Goal: Task Accomplishment & Management: Use online tool/utility

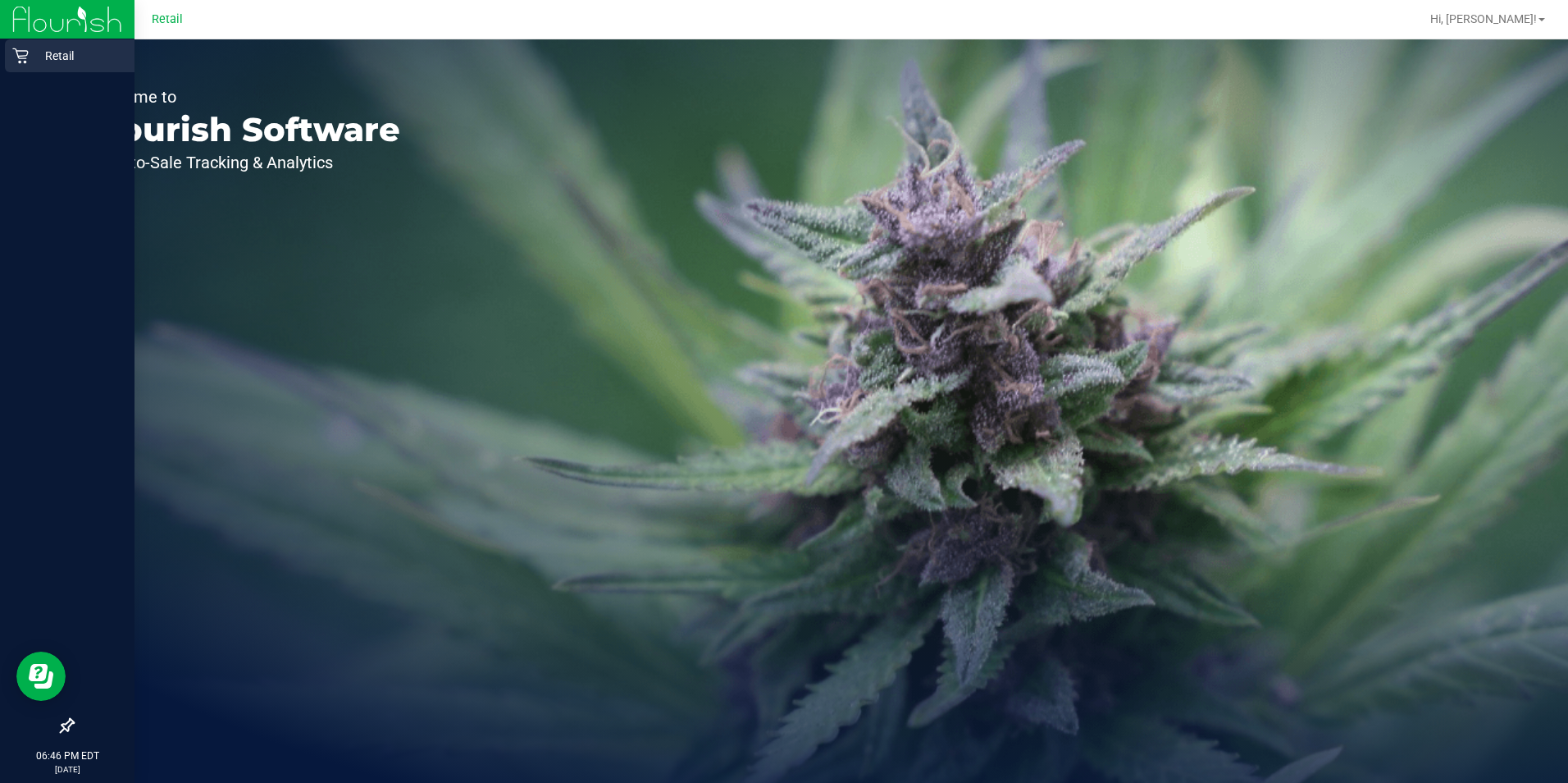
click at [24, 58] on icon at bounding box center [20, 56] width 16 height 16
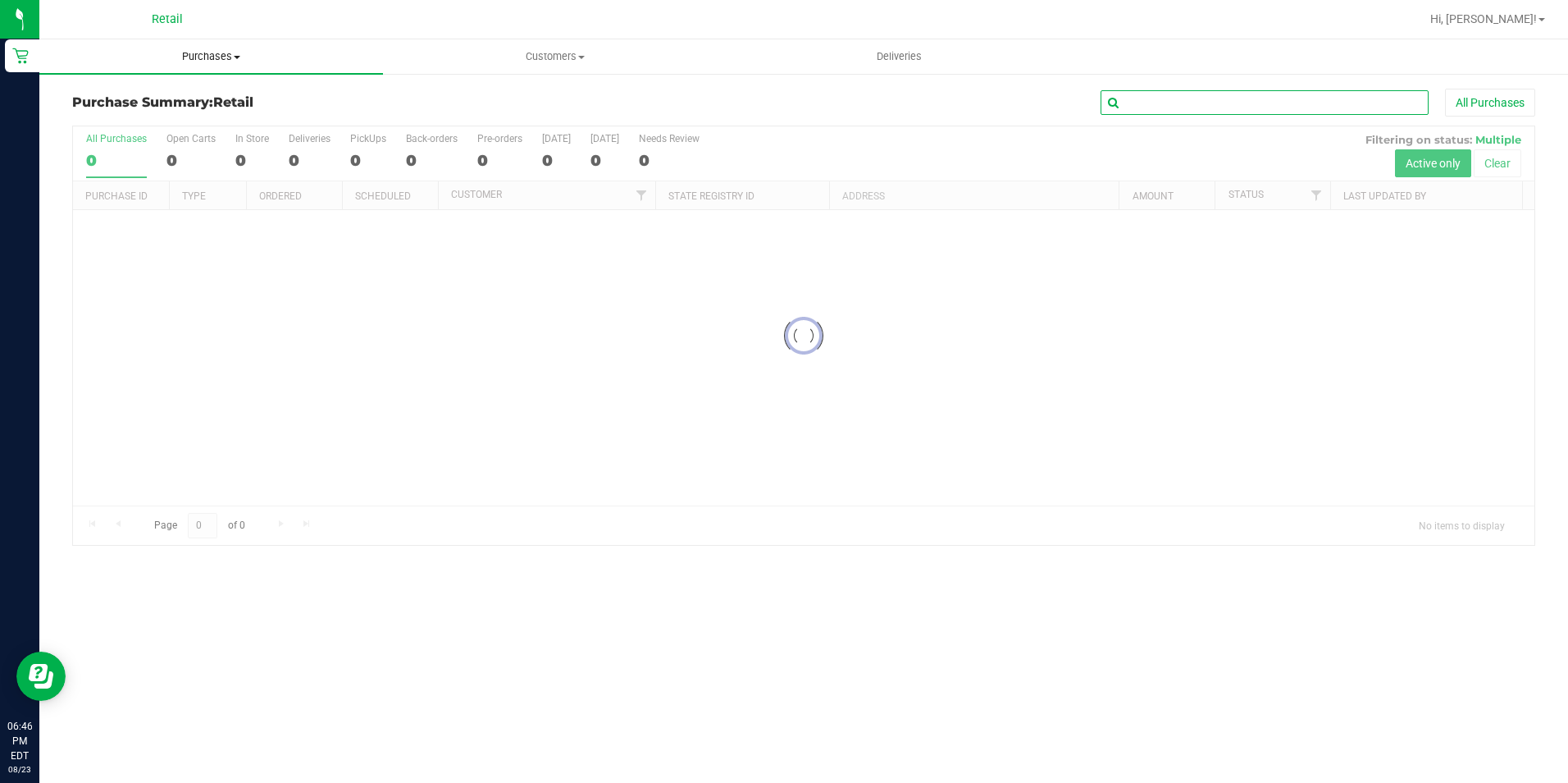
drag, startPoint x: 1291, startPoint y: 110, endPoint x: 230, endPoint y: 66, distance: 1061.9
click at [829, 110] on input "text" at bounding box center [1264, 103] width 328 height 25
click at [240, 76] on div "Purchase Summary: Retail All Purchases Loading... All Purchases 0 Open Carts 0 …" at bounding box center [804, 317] width 1529 height 490
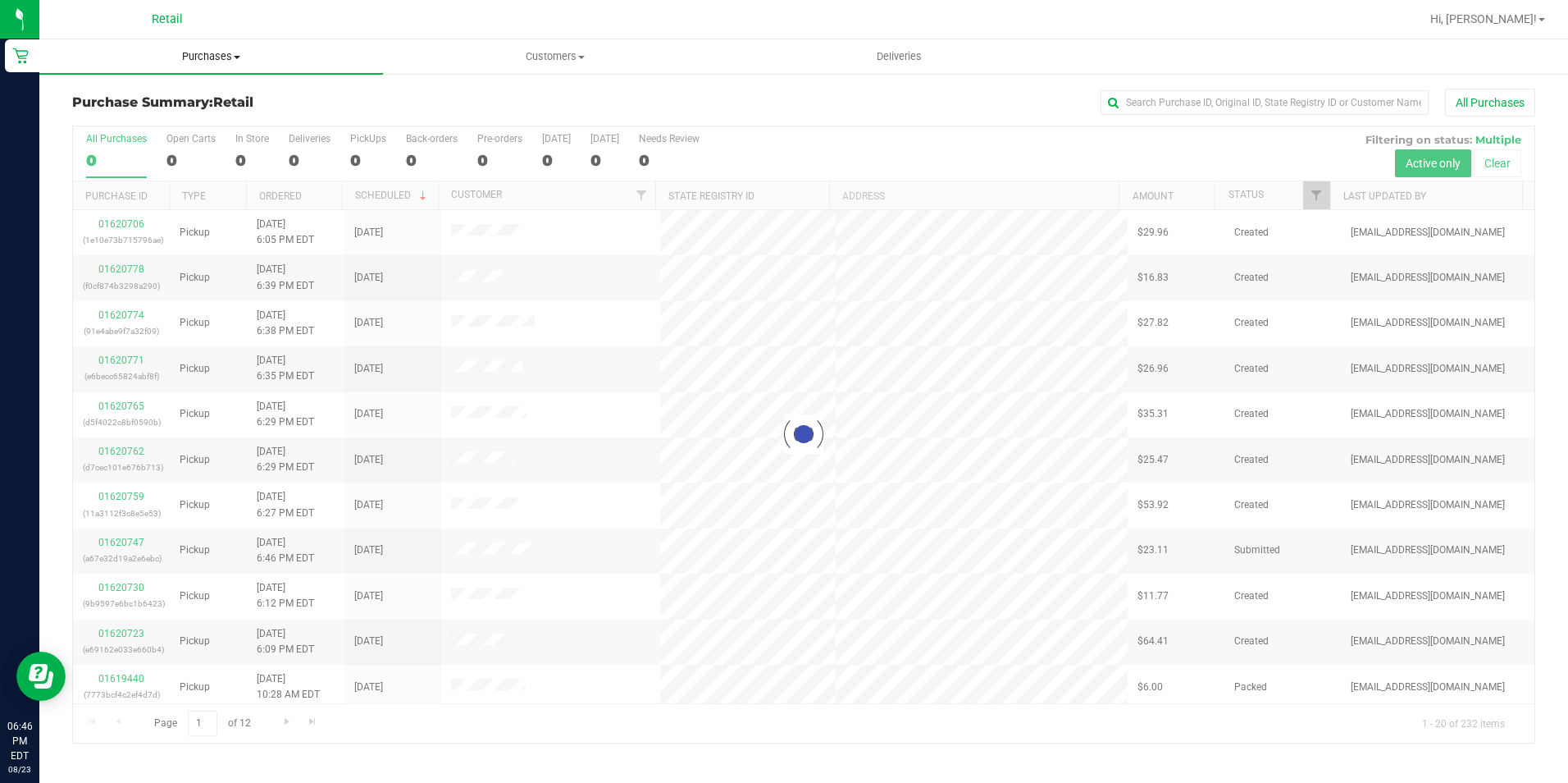
click at [230, 66] on uib-tab-heading "Purchases Summary of purchases Fulfillment All purchases" at bounding box center [211, 56] width 344 height 35
click at [203, 58] on span "Purchases" at bounding box center [211, 56] width 344 height 15
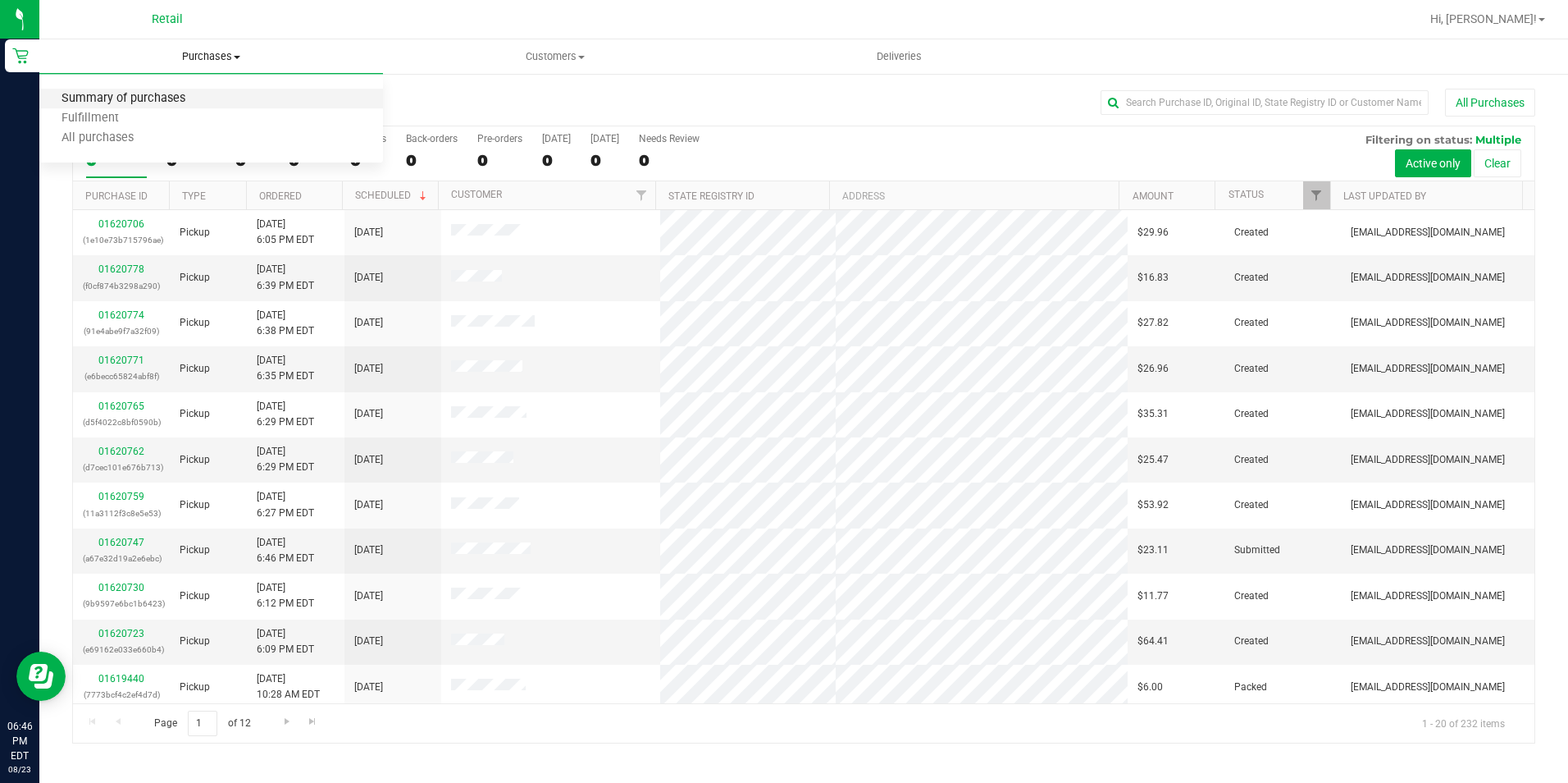
click at [169, 96] on span "Summary of purchases" at bounding box center [123, 99] width 169 height 14
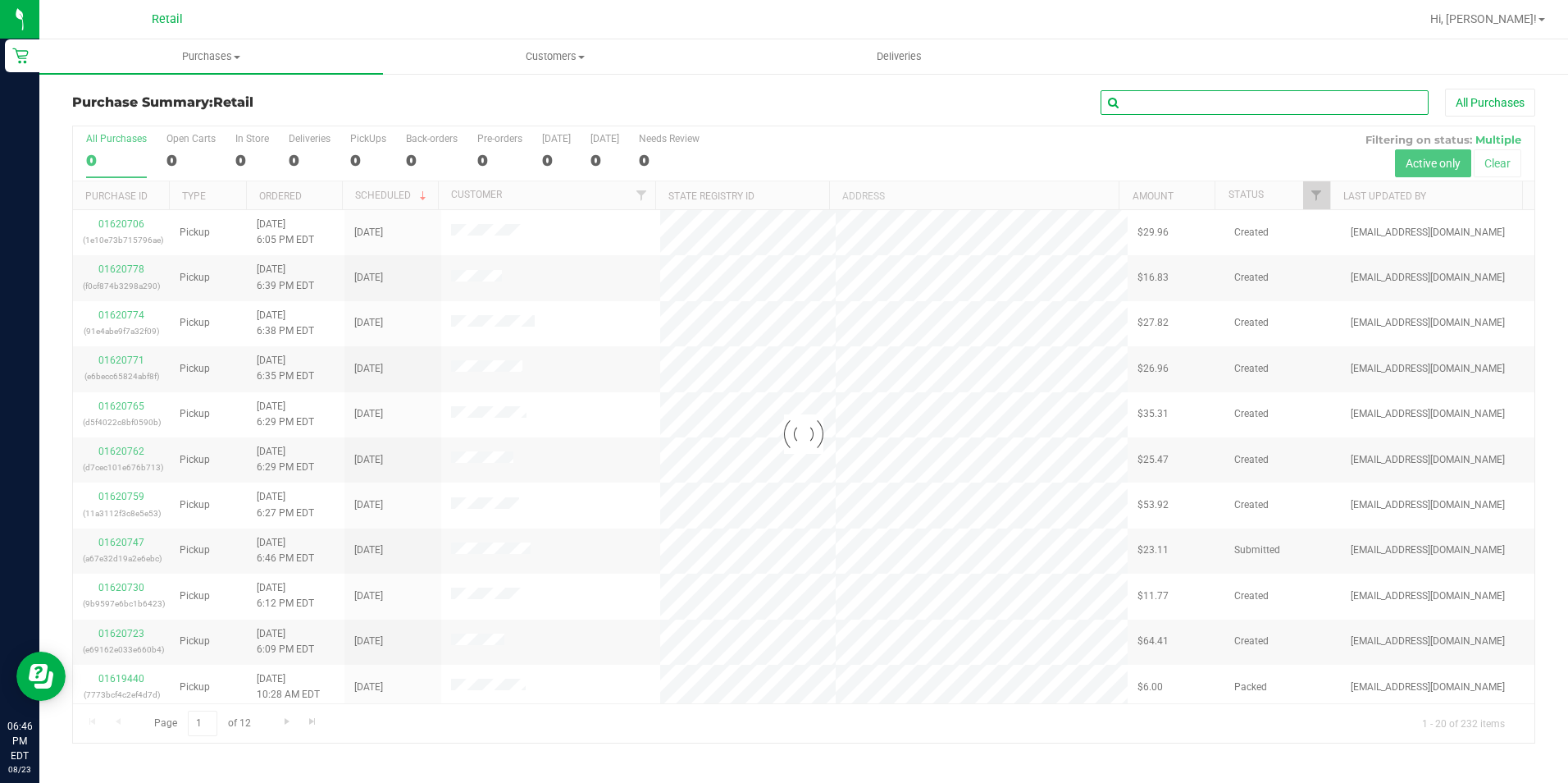
click at [829, 105] on input "text" at bounding box center [1264, 103] width 328 height 25
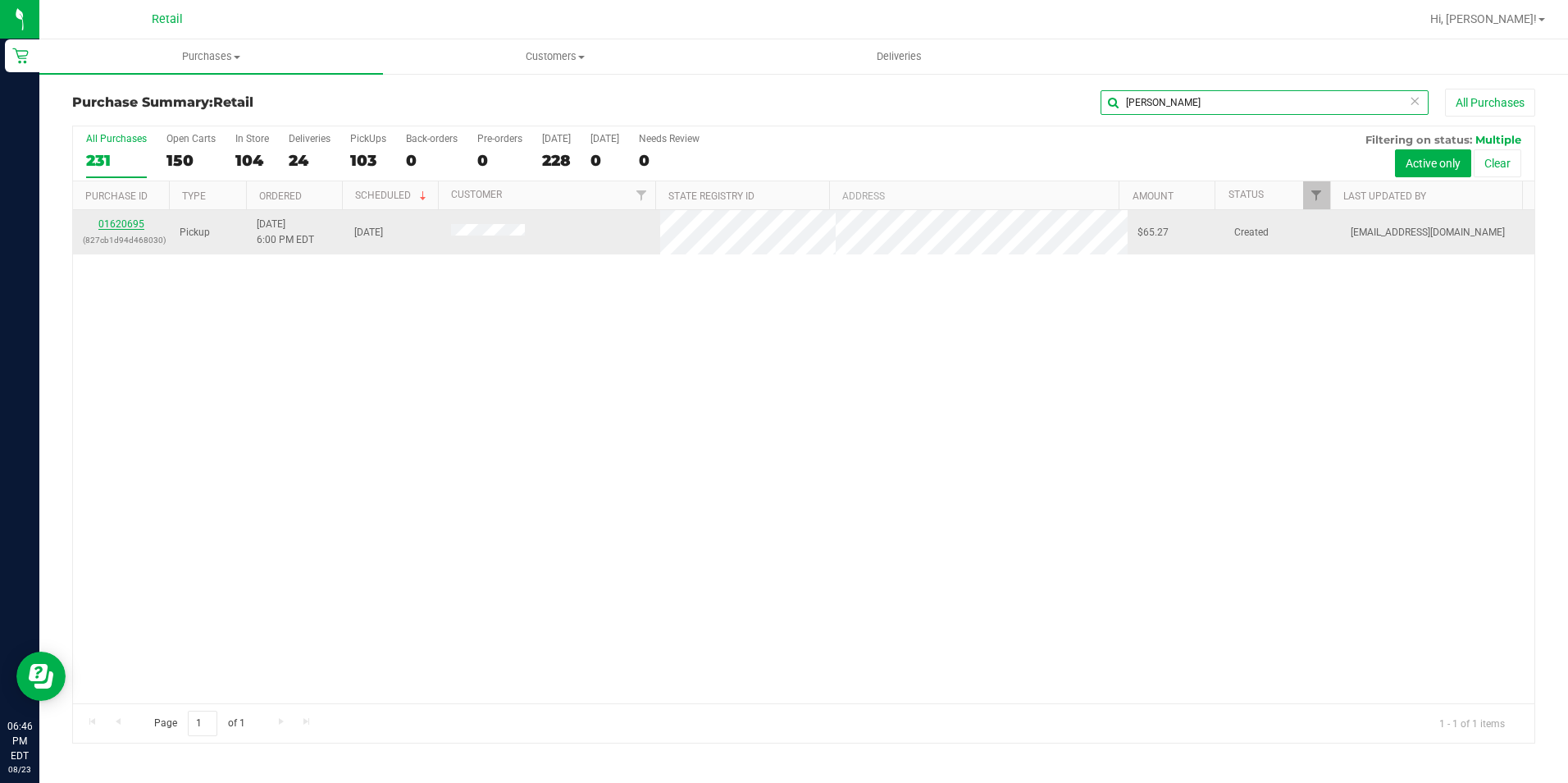
type input "[PERSON_NAME]"
click at [126, 219] on link "01620695" at bounding box center [121, 224] width 46 height 12
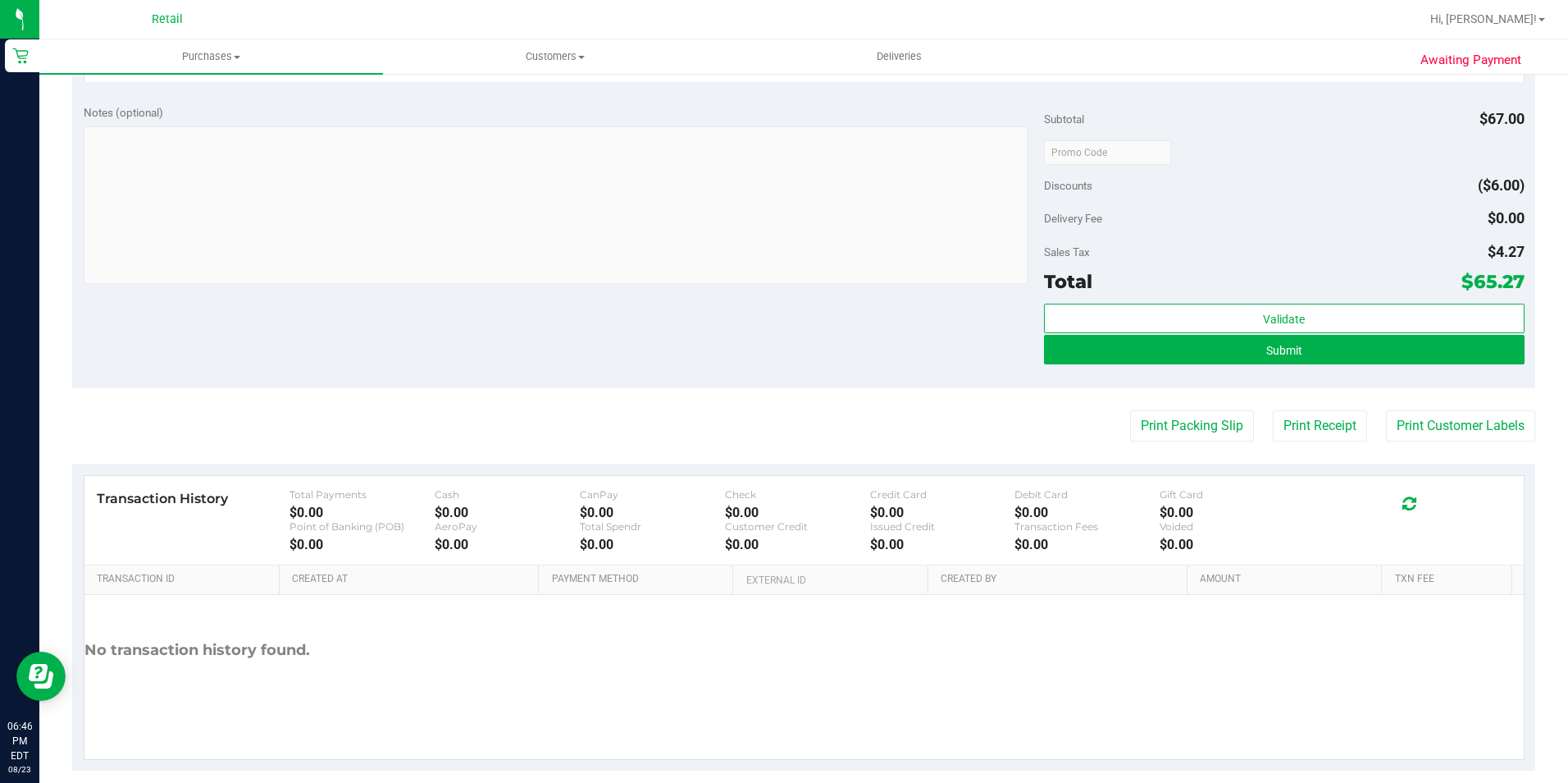
scroll to position [632, 0]
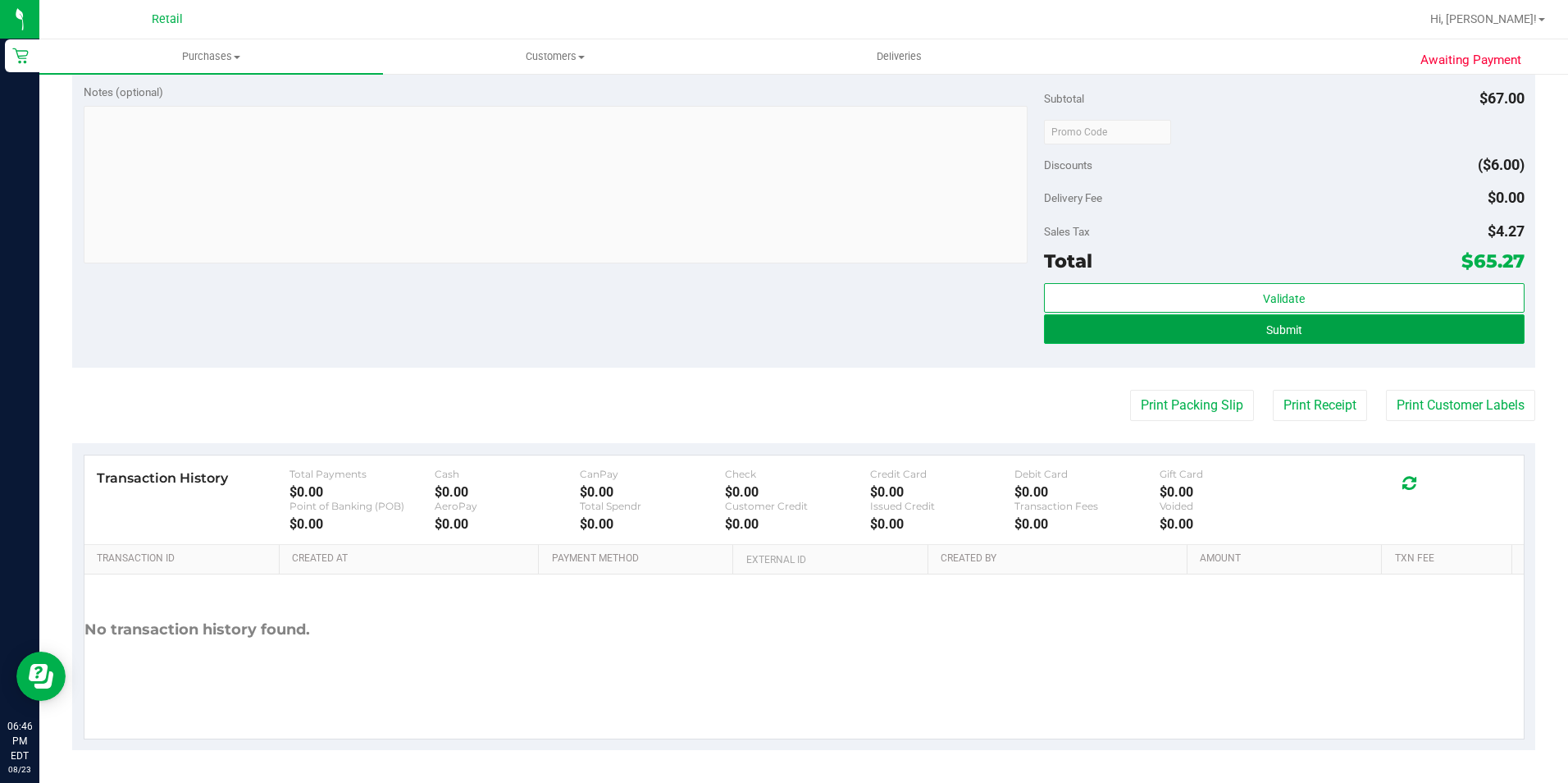
click at [829, 331] on span "Submit" at bounding box center [1284, 330] width 36 height 13
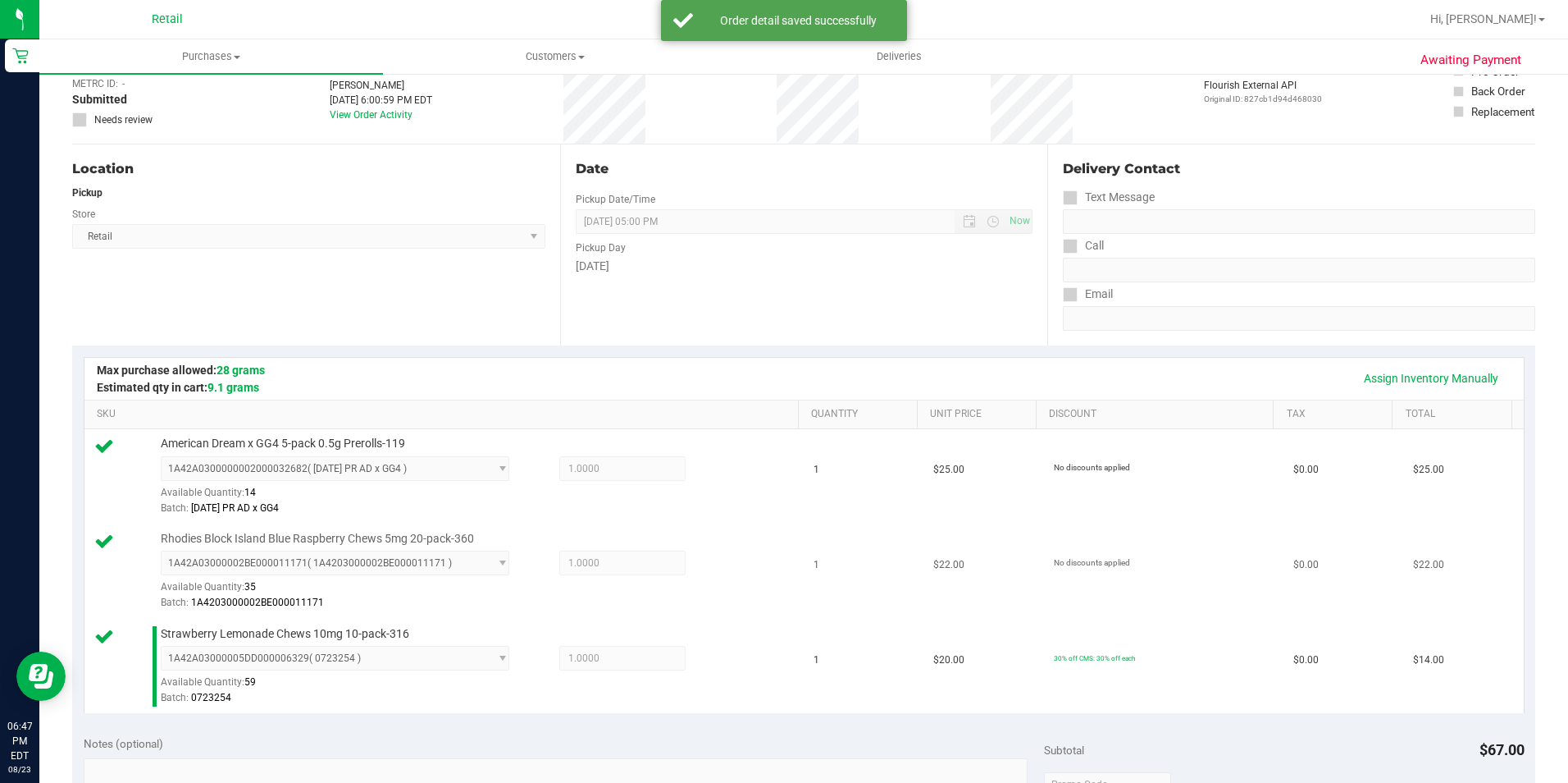
scroll to position [410, 0]
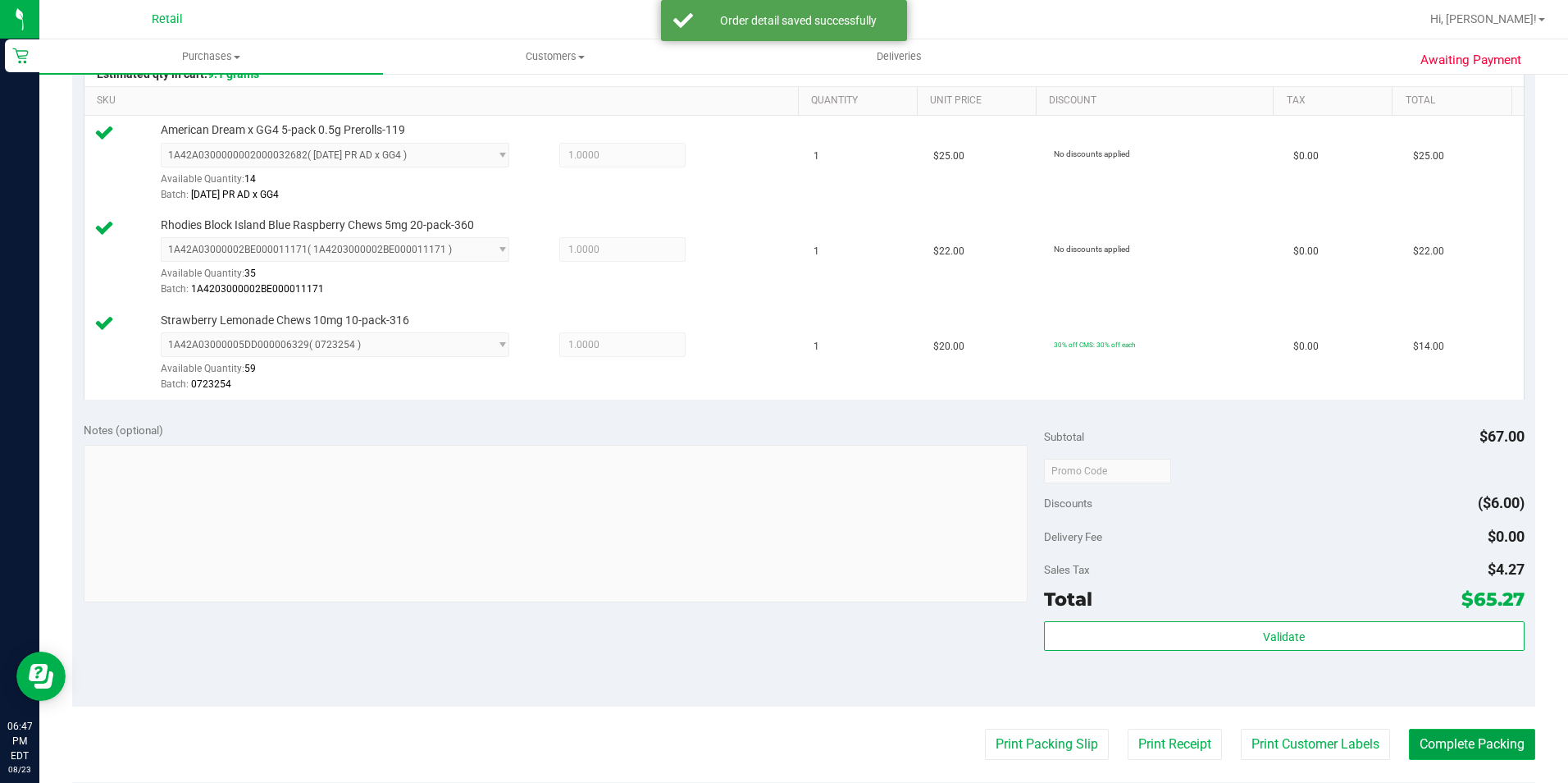
click at [829, 737] on button "Complete Packing" at bounding box center [1473, 745] width 126 height 32
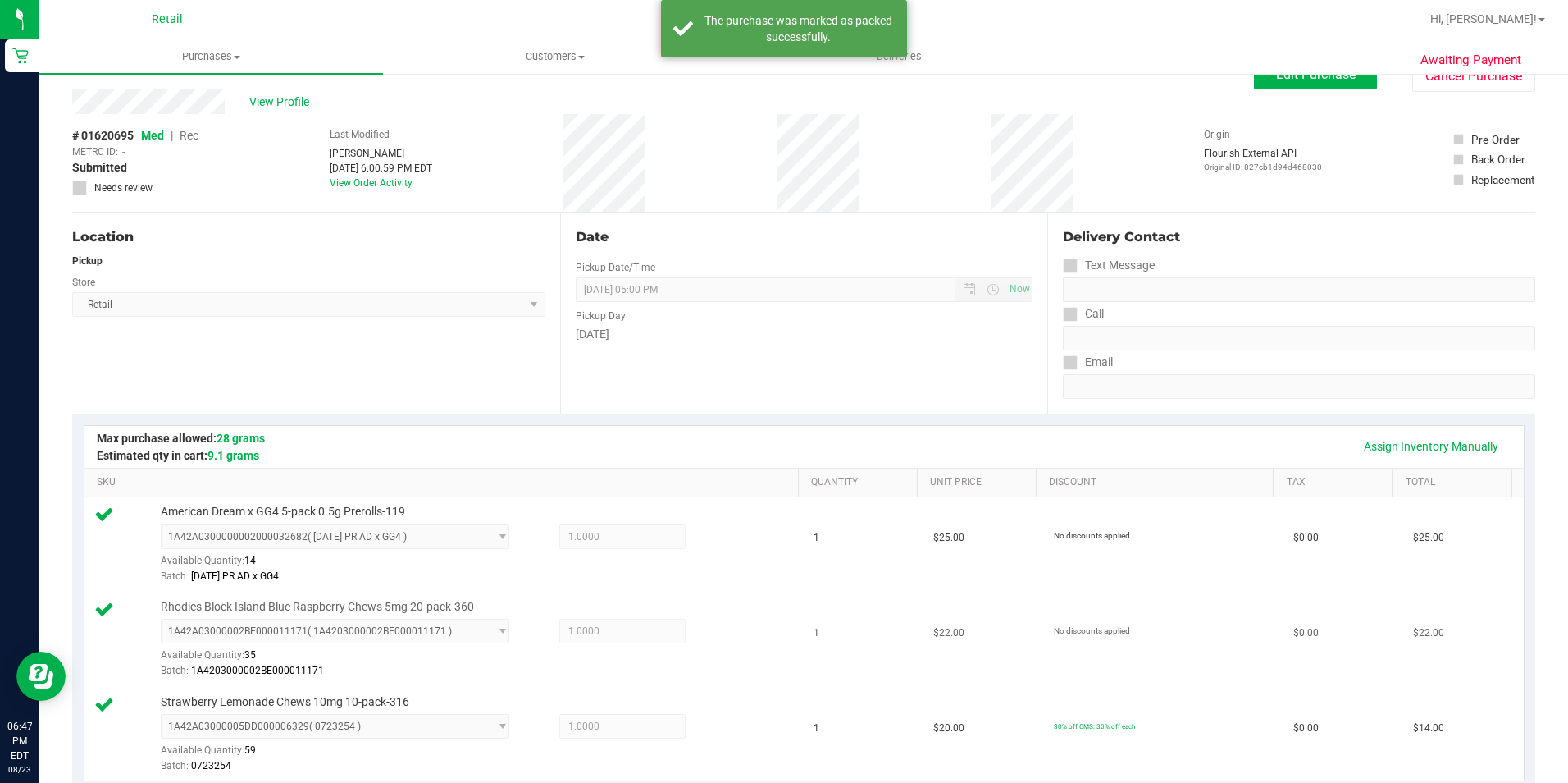
scroll to position [0, 0]
